Goal: Find specific page/section: Find specific page/section

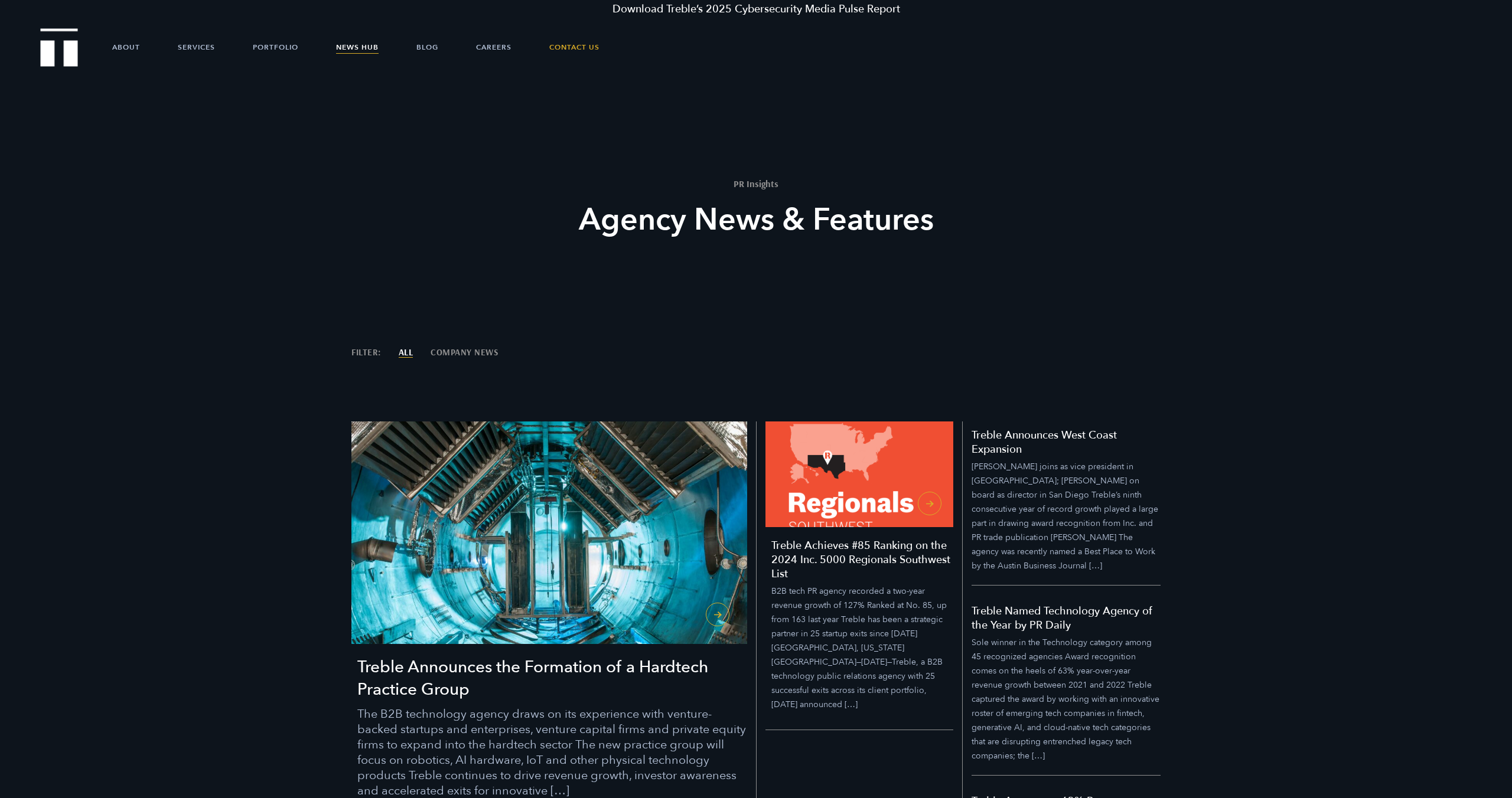
click at [54, 62] on img "Treble logo" at bounding box center [60, 47] width 37 height 37
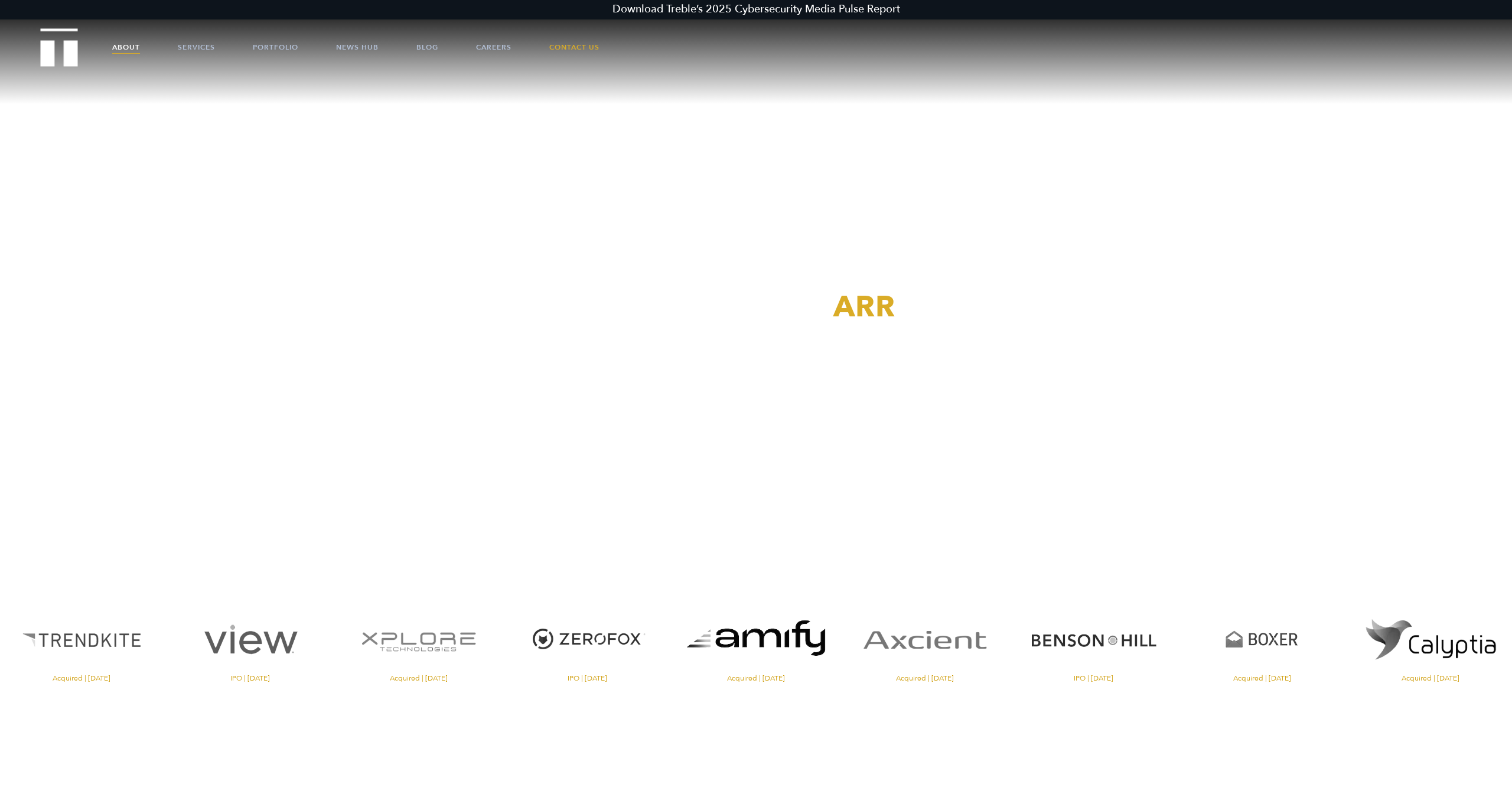
click at [127, 42] on link "About" at bounding box center [126, 48] width 28 height 35
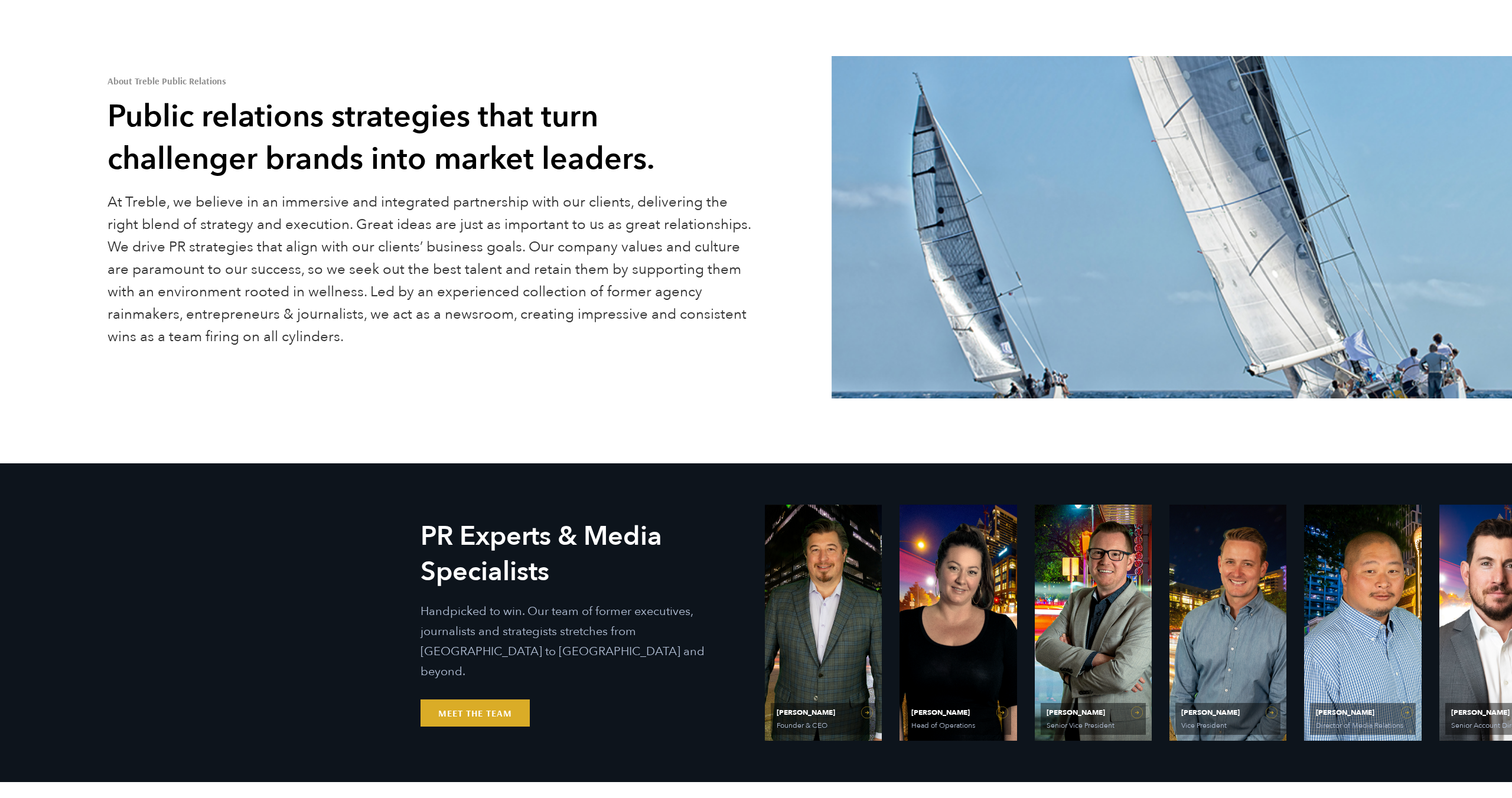
scroll to position [181, 0]
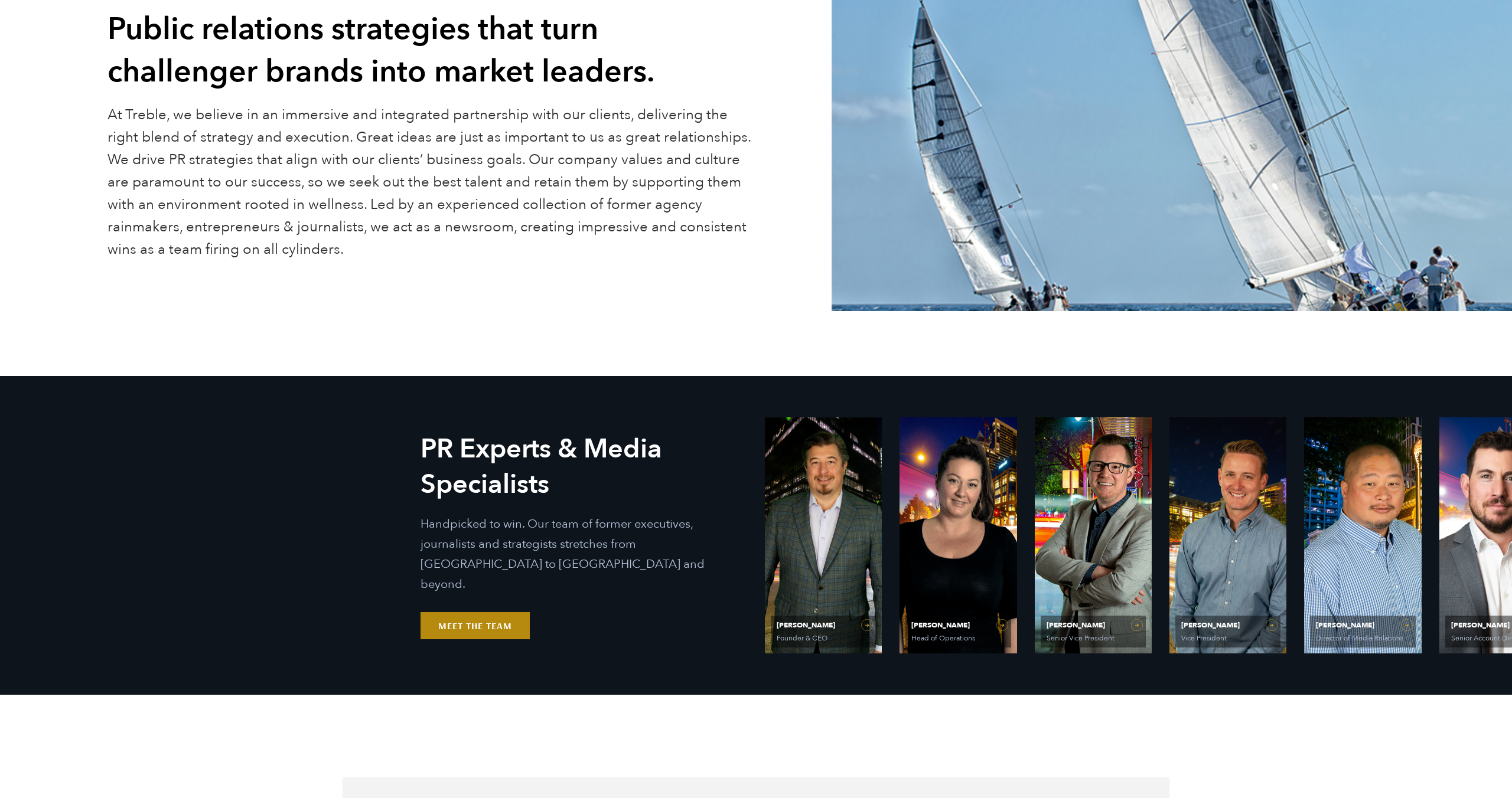
click at [478, 612] on link "Meet the Team" at bounding box center [474, 625] width 109 height 27
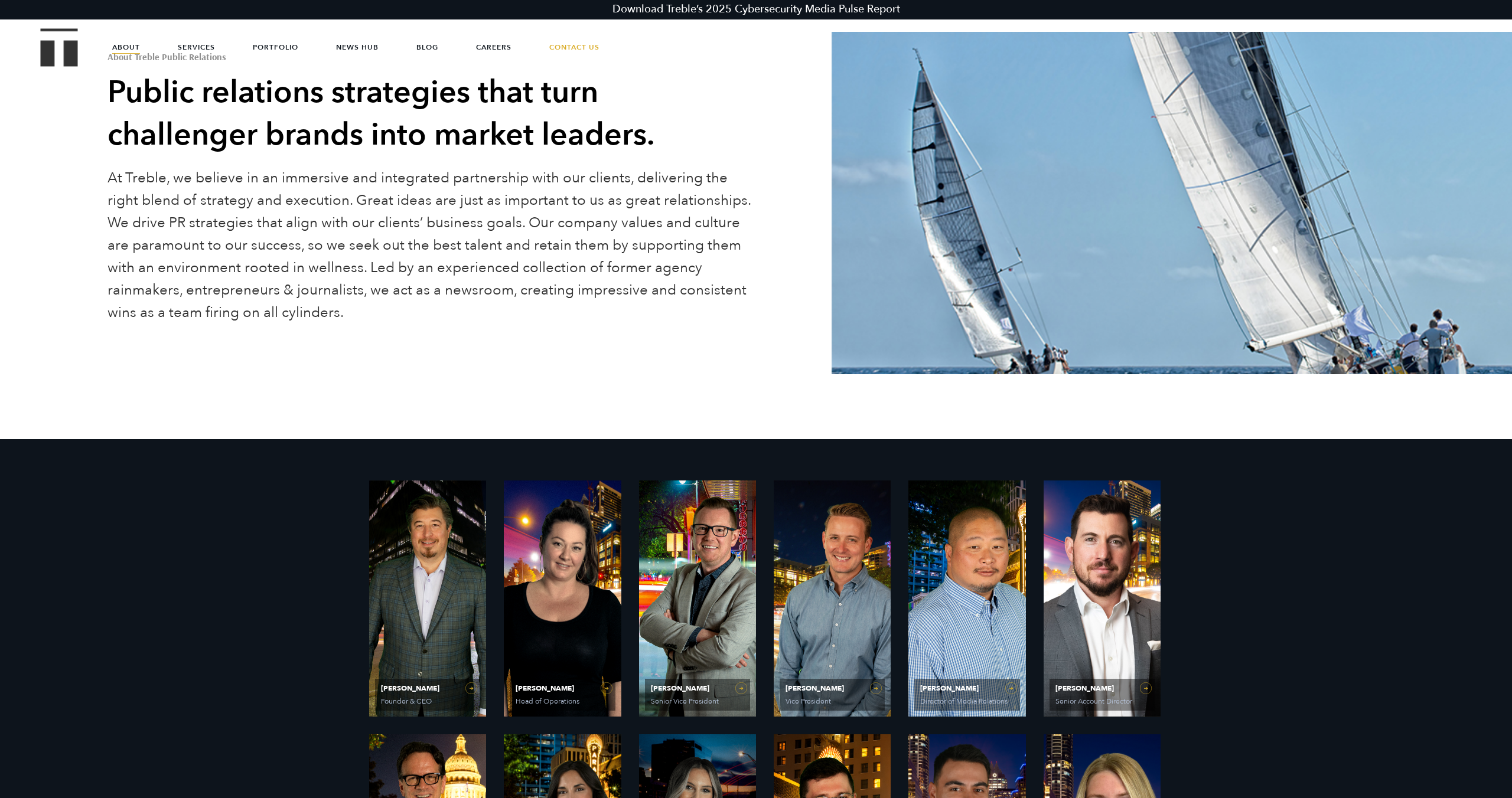
scroll to position [0, 0]
